Goal: Task Accomplishment & Management: Complete application form

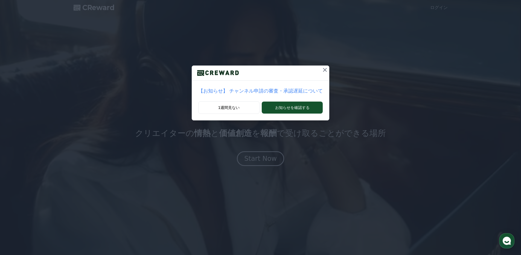
click at [324, 69] on icon at bounding box center [325, 70] width 7 height 7
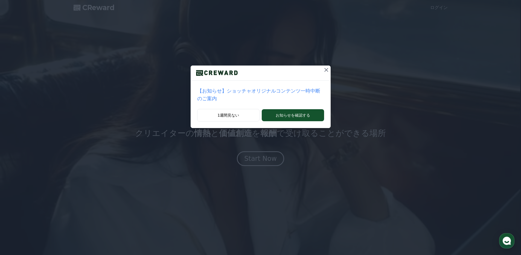
click at [324, 69] on icon at bounding box center [326, 70] width 7 height 7
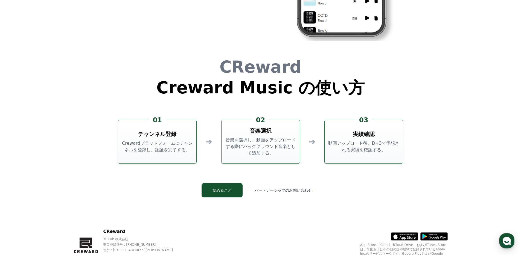
scroll to position [1482, 0]
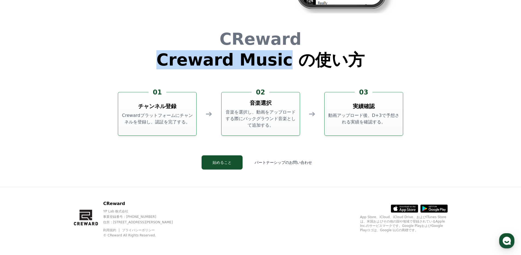
drag, startPoint x: 170, startPoint y: 57, endPoint x: 281, endPoint y: 66, distance: 112.0
click at [281, 66] on h1 "Creward Music の使い方" at bounding box center [260, 60] width 208 height 16
copy h1 "Creward Music"
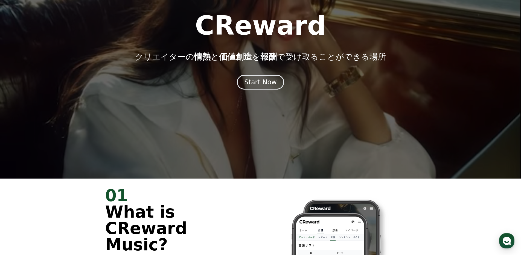
scroll to position [0, 0]
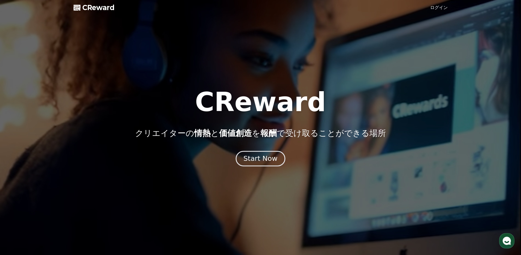
click at [263, 157] on div "Start Now" at bounding box center [260, 158] width 34 height 9
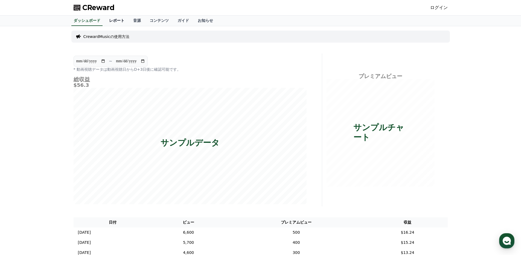
click at [121, 24] on link "レポート" at bounding box center [117, 21] width 24 height 10
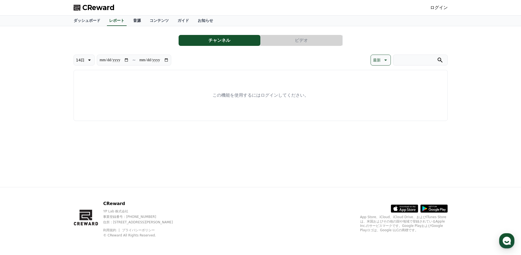
click at [135, 24] on link "音源" at bounding box center [137, 21] width 16 height 10
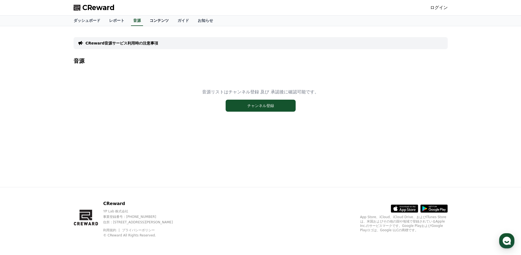
click at [157, 23] on link "コンテンツ" at bounding box center [159, 21] width 28 height 10
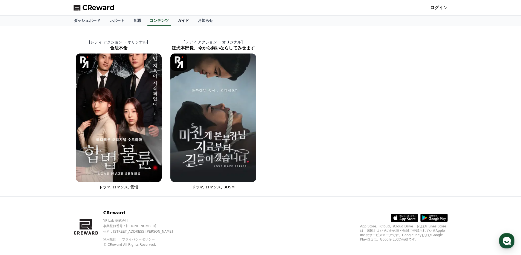
click at [187, 23] on link "ガイド" at bounding box center [183, 21] width 20 height 10
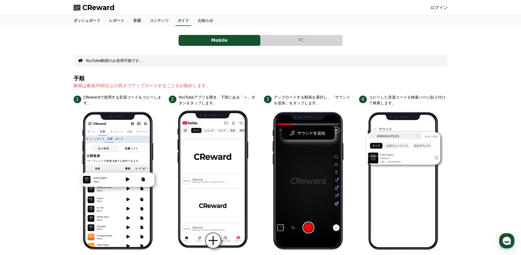
click at [278, 40] on button "PC" at bounding box center [302, 40] width 82 height 11
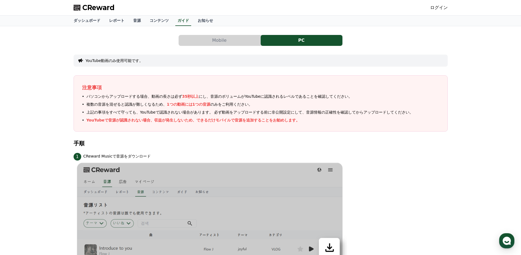
click at [442, 7] on link "ログイン" at bounding box center [439, 7] width 18 height 7
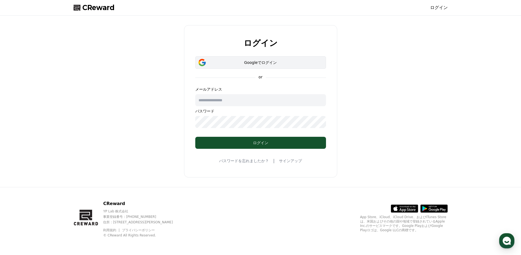
click at [298, 62] on div "Googleでログイン" at bounding box center [260, 62] width 115 height 5
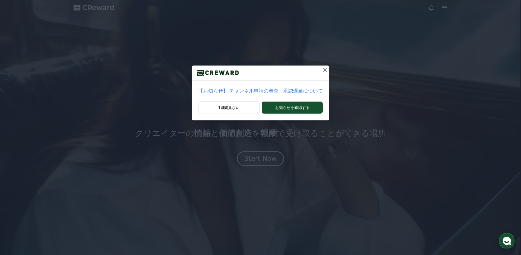
click at [324, 71] on icon at bounding box center [325, 70] width 7 height 7
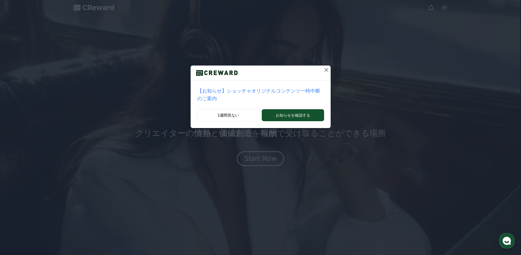
click at [324, 71] on icon at bounding box center [326, 70] width 4 height 4
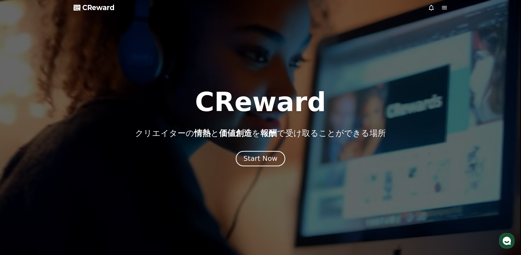
click at [257, 160] on div "Start Now" at bounding box center [260, 158] width 34 height 9
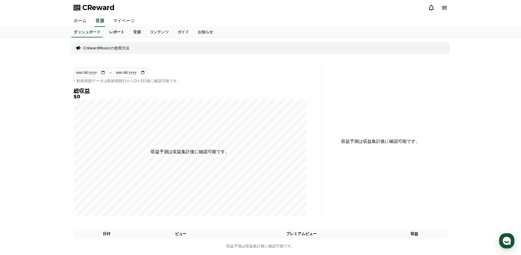
click at [118, 36] on link "レポート" at bounding box center [117, 32] width 24 height 10
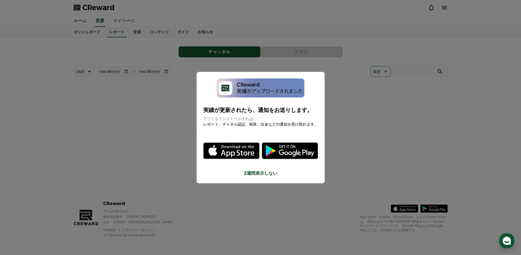
click at [257, 174] on button "2週間表示しない" at bounding box center [260, 173] width 115 height 7
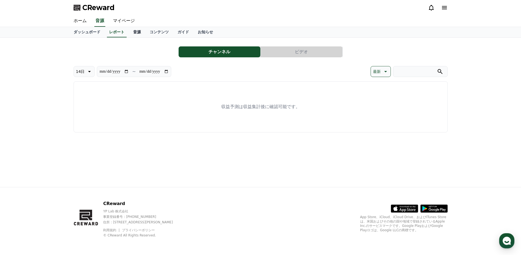
click at [140, 36] on link "音源" at bounding box center [137, 32] width 16 height 10
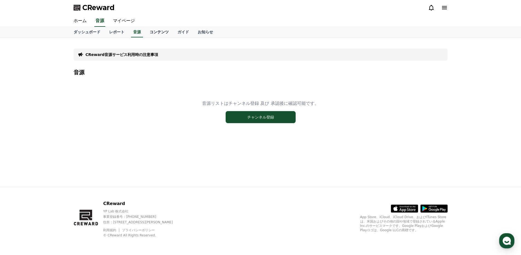
click at [155, 34] on link "コンテンツ" at bounding box center [159, 32] width 28 height 10
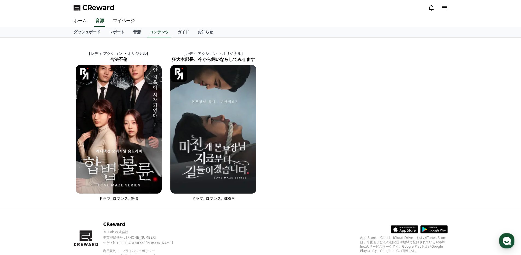
click at [171, 36] on div "ダッシュボード レポート 音源 コンテンツ ガイド お知らせ" at bounding box center [260, 32] width 383 height 10
click at [180, 34] on link "ガイド" at bounding box center [183, 32] width 20 height 10
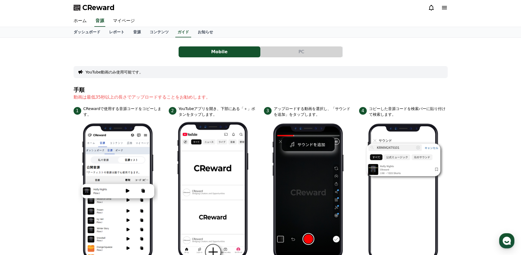
click at [277, 57] on div "Mobile PC YouTube動画のみ使用可能です。 手順 動画は最低35秒以上の長さでアップロードすることをお勧めします。 1 CRewardで使用する…" at bounding box center [261, 242] width 374 height 400
click at [274, 56] on button "PC" at bounding box center [302, 51] width 82 height 11
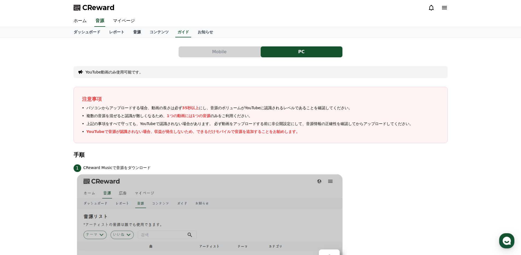
click at [141, 32] on link "音源" at bounding box center [137, 32] width 16 height 10
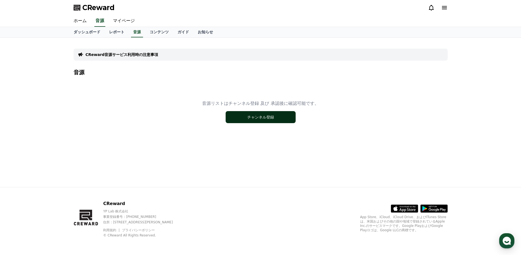
click at [268, 116] on button "チャンネル登録" at bounding box center [261, 117] width 70 height 12
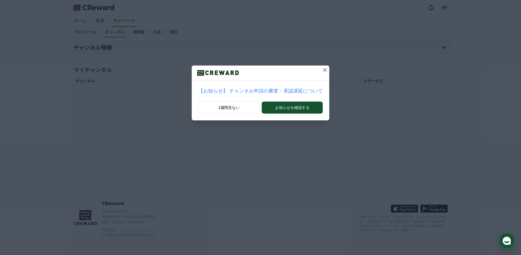
click at [245, 91] on p "【お知らせ】 チャンネル申請の審査・承認遅延について" at bounding box center [260, 91] width 125 height 8
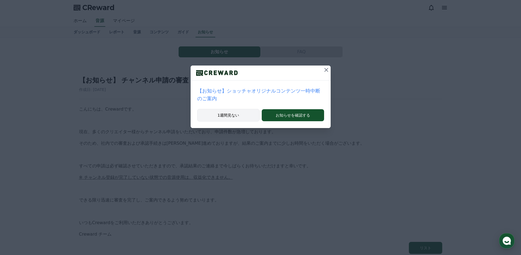
click at [228, 115] on button "1週間見ない" at bounding box center [228, 115] width 63 height 13
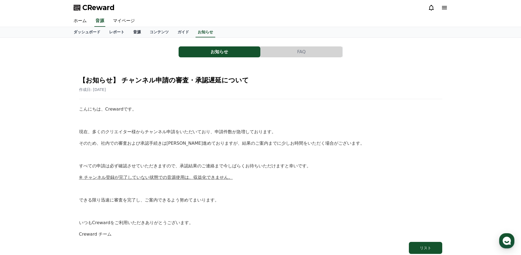
click at [136, 33] on link "音源" at bounding box center [137, 32] width 16 height 10
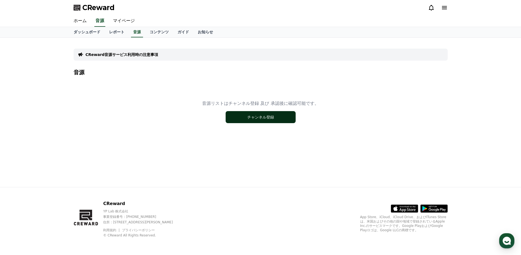
click at [254, 117] on button "チャンネル登録" at bounding box center [261, 117] width 70 height 12
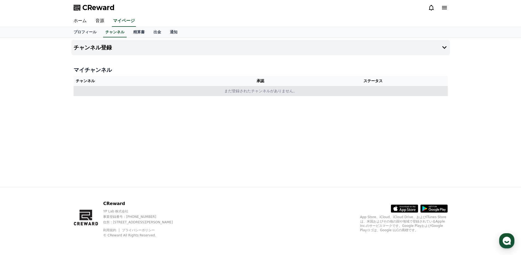
click at [261, 93] on td "まだ登録されたチャンネルがありません。" at bounding box center [261, 91] width 374 height 10
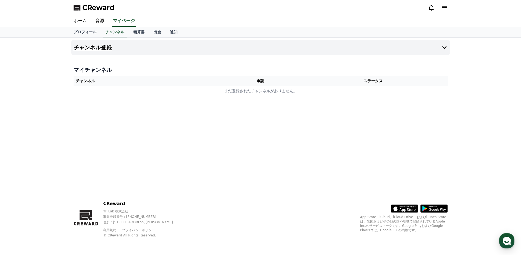
click at [359, 53] on button "チャンネル登録" at bounding box center [260, 47] width 379 height 15
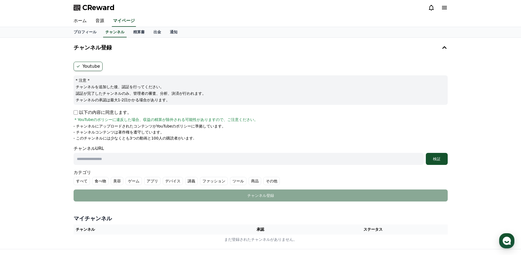
click at [150, 160] on input "text" at bounding box center [249, 159] width 350 height 12
paste input "**********"
type input "**********"
click at [117, 182] on label "美容" at bounding box center [117, 181] width 13 height 8
click at [165, 182] on label "アプリ" at bounding box center [159, 181] width 16 height 8
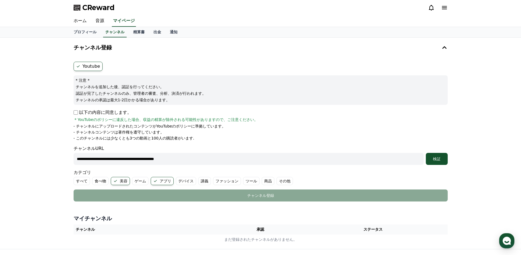
click at [165, 182] on label "アプリ" at bounding box center [162, 181] width 23 height 8
click at [283, 183] on label "その他" at bounding box center [278, 181] width 16 height 8
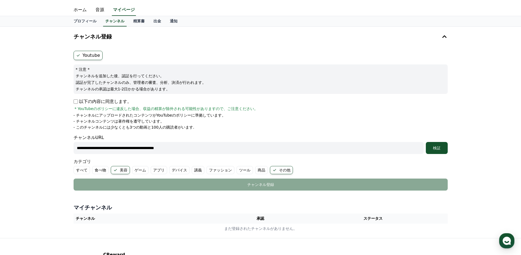
scroll to position [12, 0]
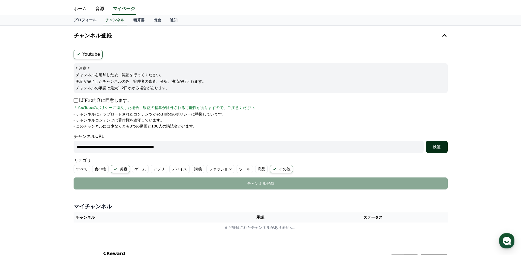
click at [437, 151] on button "検証" at bounding box center [437, 147] width 22 height 12
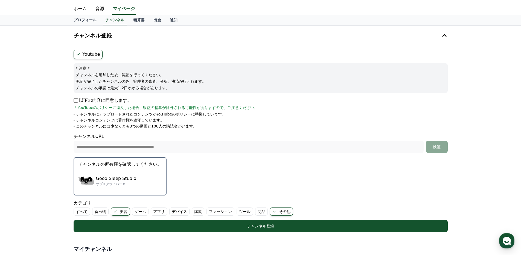
click at [146, 179] on div "Good Sleep Studio サブスクライバー 6" at bounding box center [119, 181] width 83 height 22
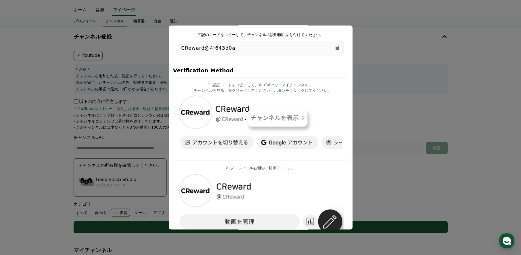
scroll to position [0, 0]
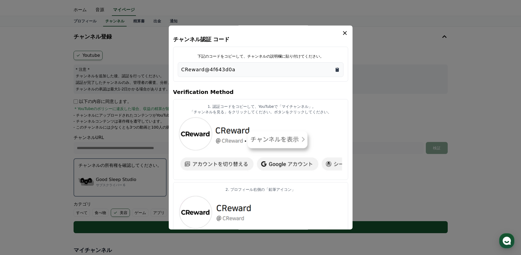
click at [338, 69] on icon "Copy to clipboard" at bounding box center [337, 70] width 3 height 4
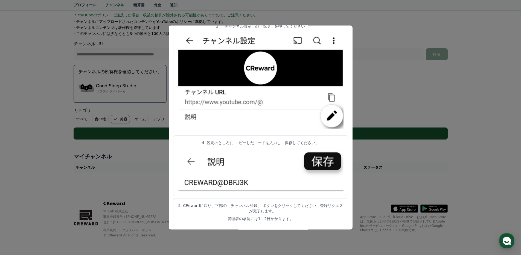
scroll to position [246, 0]
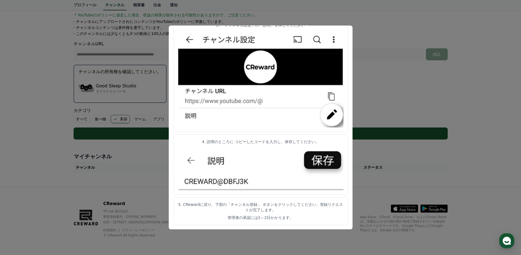
click at [316, 163] on img "modal" at bounding box center [261, 169] width 166 height 44
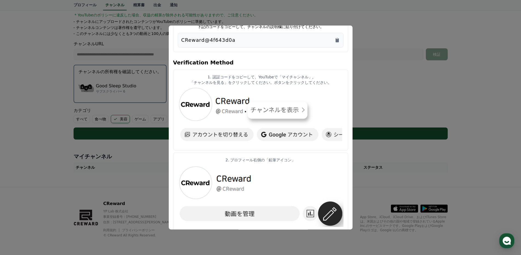
scroll to position [0, 0]
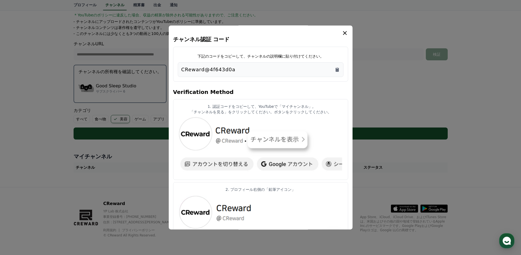
click at [342, 36] on icon "modal" at bounding box center [345, 33] width 7 height 7
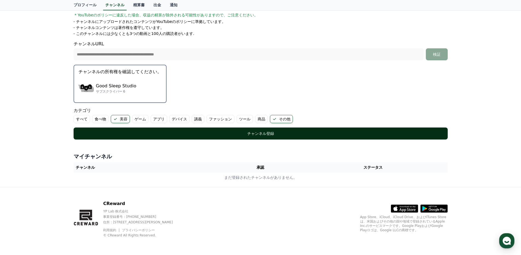
click at [248, 133] on div "チャンネル登録" at bounding box center [261, 133] width 352 height 5
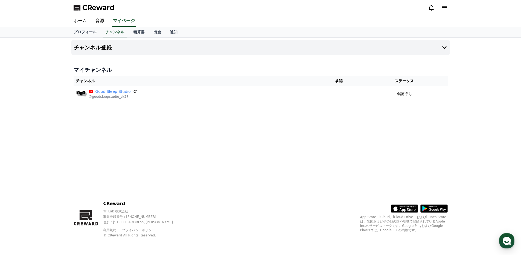
click at [97, 12] on div "CReward" at bounding box center [260, 7] width 383 height 15
click at [97, 10] on span "CReward" at bounding box center [98, 7] width 32 height 9
